Goal: Task Accomplishment & Management: Complete application form

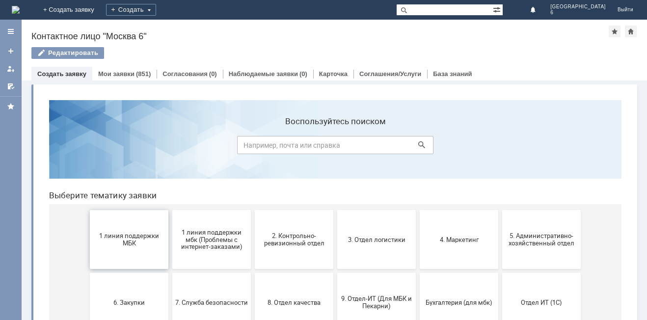
click at [128, 244] on span "1 линия поддержки МБК" at bounding box center [129, 239] width 73 height 15
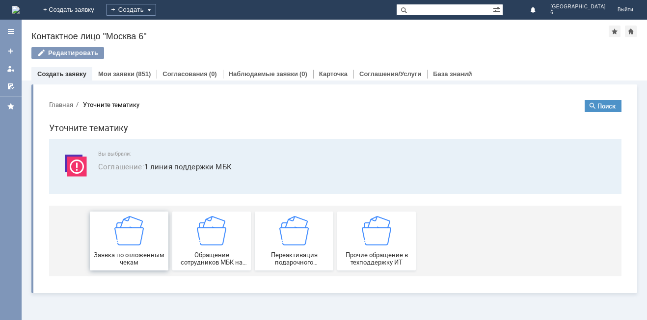
click at [151, 244] on div "Заявка по отложенным чекам" at bounding box center [129, 241] width 73 height 50
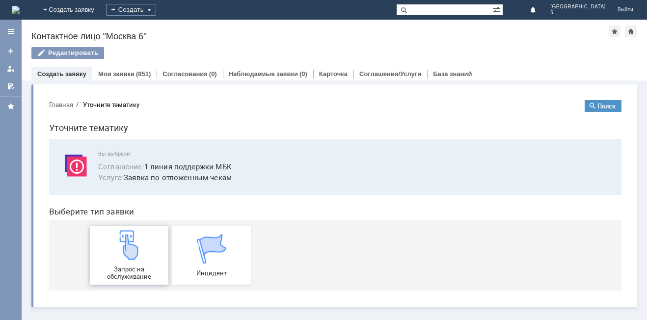
click at [130, 267] on span "Запрос на обслуживание" at bounding box center [129, 273] width 73 height 15
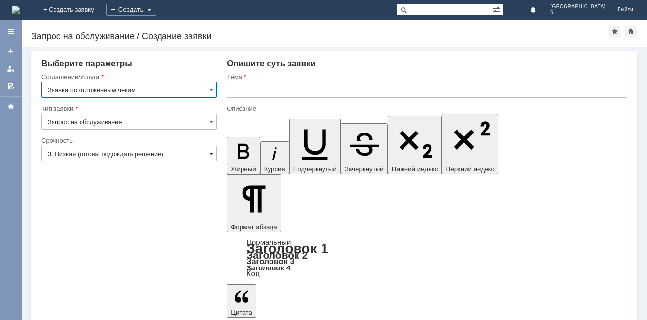
click at [210, 152] on span at bounding box center [211, 154] width 4 height 8
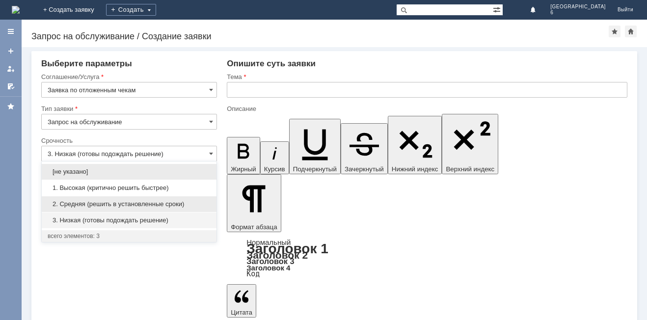
click at [129, 206] on span "2. Средняя (решить в установленные сроки)" at bounding box center [129, 204] width 163 height 8
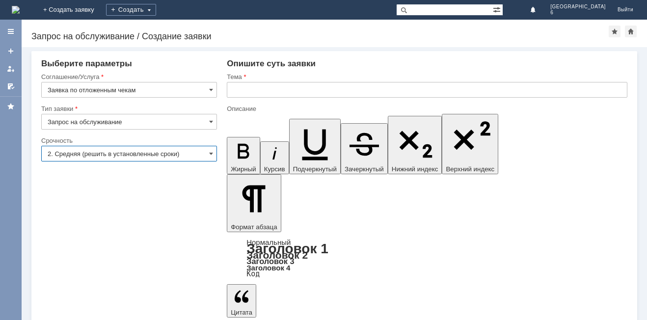
type input "2. Средняя (решить в установленные сроки)"
click at [237, 87] on input "text" at bounding box center [427, 90] width 401 height 16
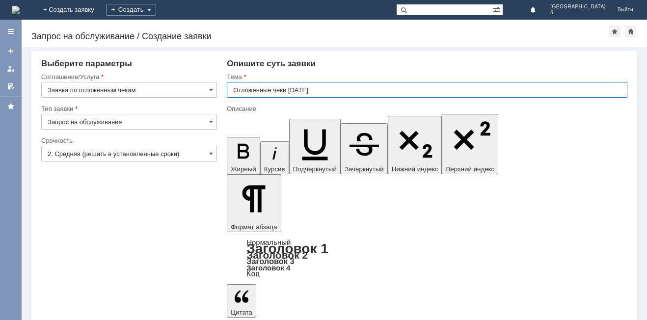
type input "Отложенные чеки [DATE]"
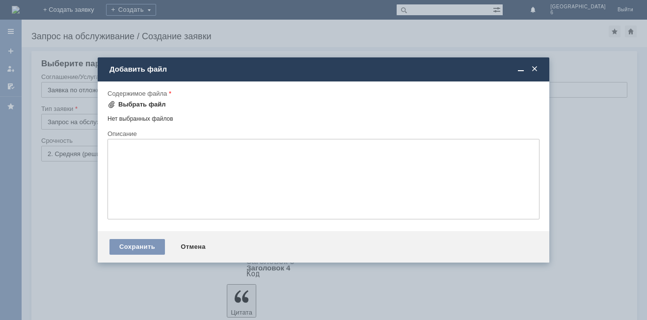
click at [111, 103] on span at bounding box center [111, 105] width 8 height 8
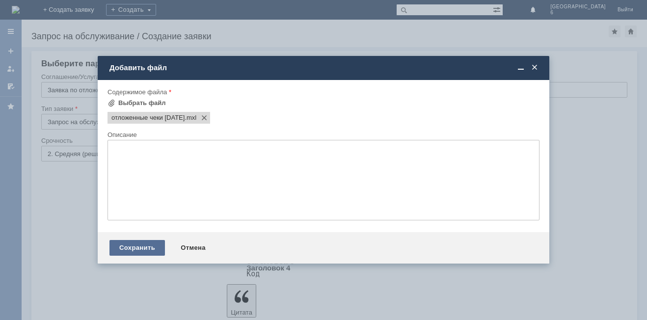
click at [139, 248] on div "Сохранить" at bounding box center [136, 248] width 55 height 16
